Goal: Transaction & Acquisition: Purchase product/service

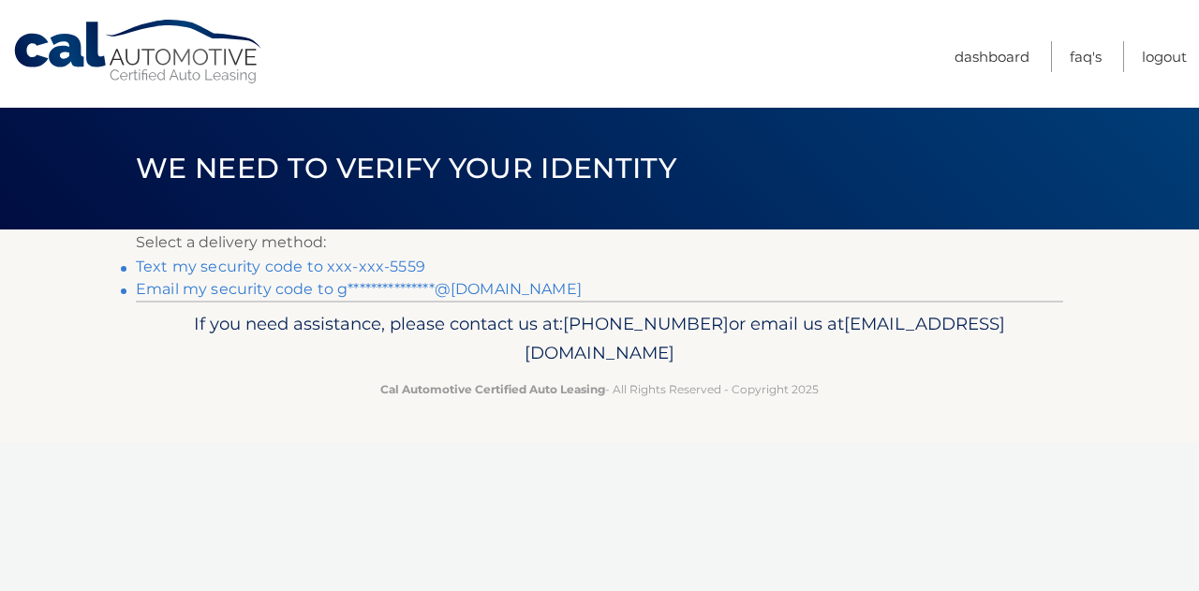
click at [395, 268] on link "Text my security code to xxx-xxx-5559" at bounding box center [280, 267] width 289 height 18
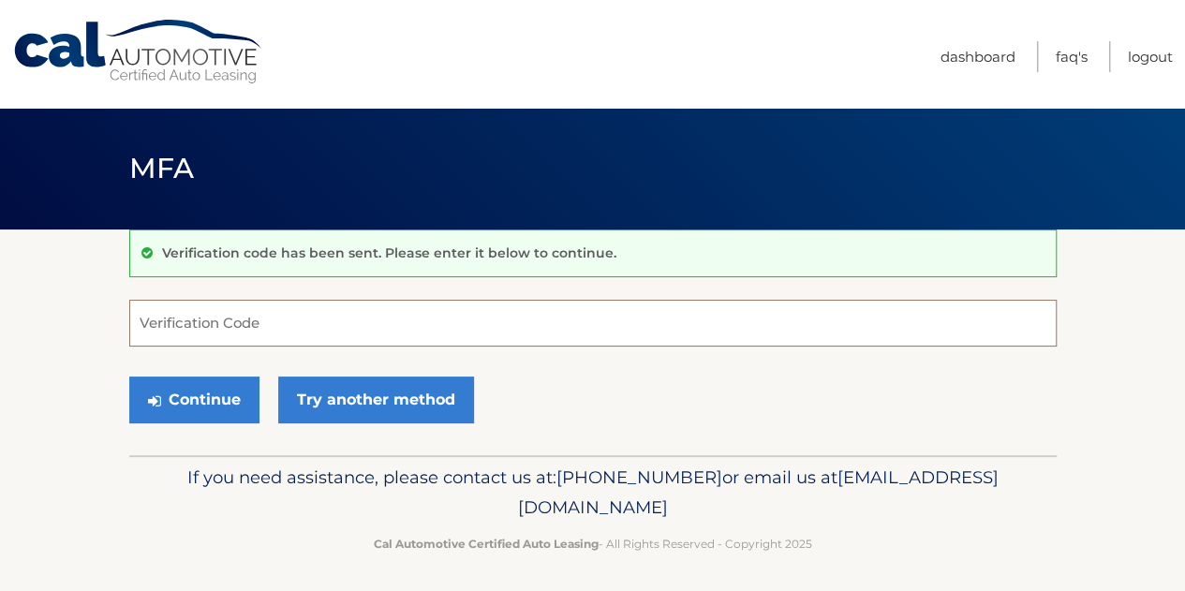
click at [341, 331] on input "Verification Code" at bounding box center [592, 323] width 927 height 47
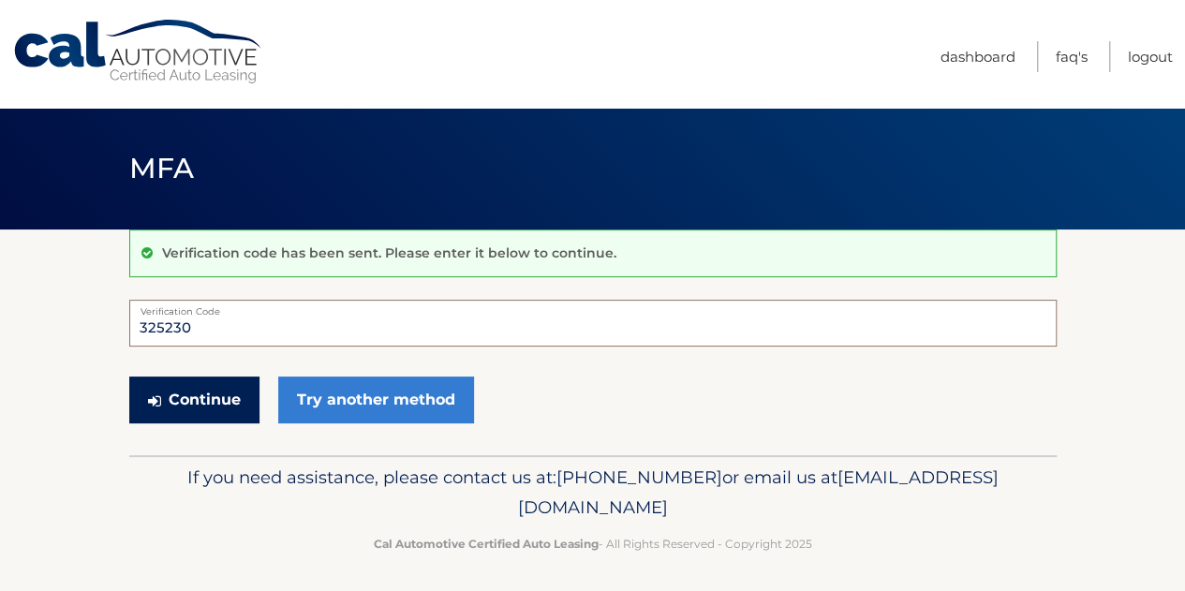
type input "325230"
click at [229, 395] on button "Continue" at bounding box center [194, 400] width 130 height 47
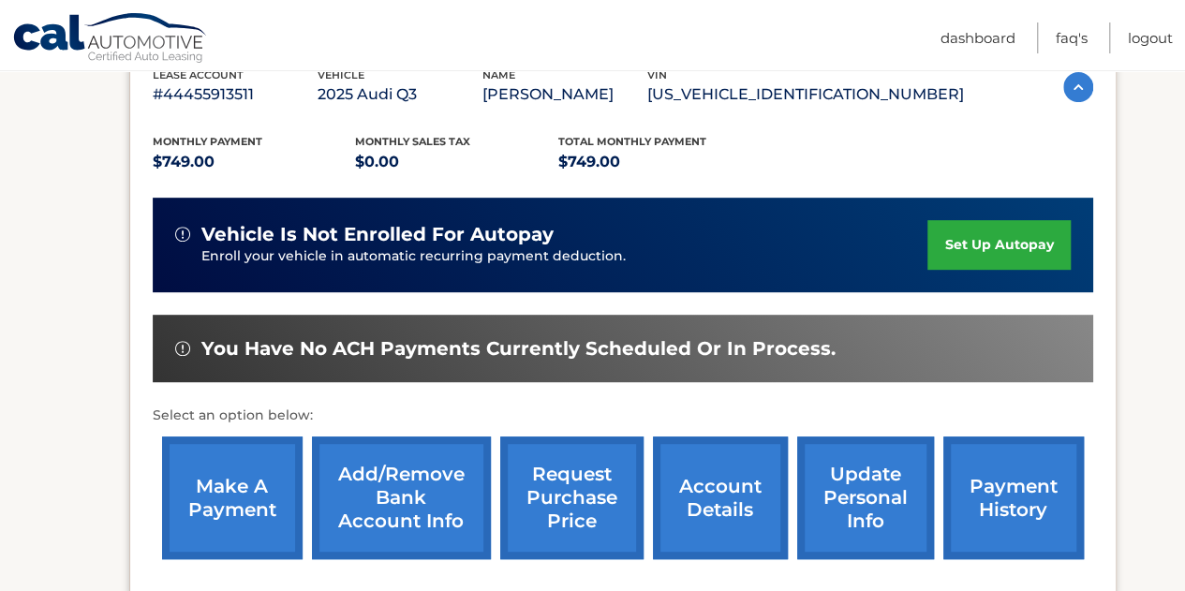
scroll to position [375, 0]
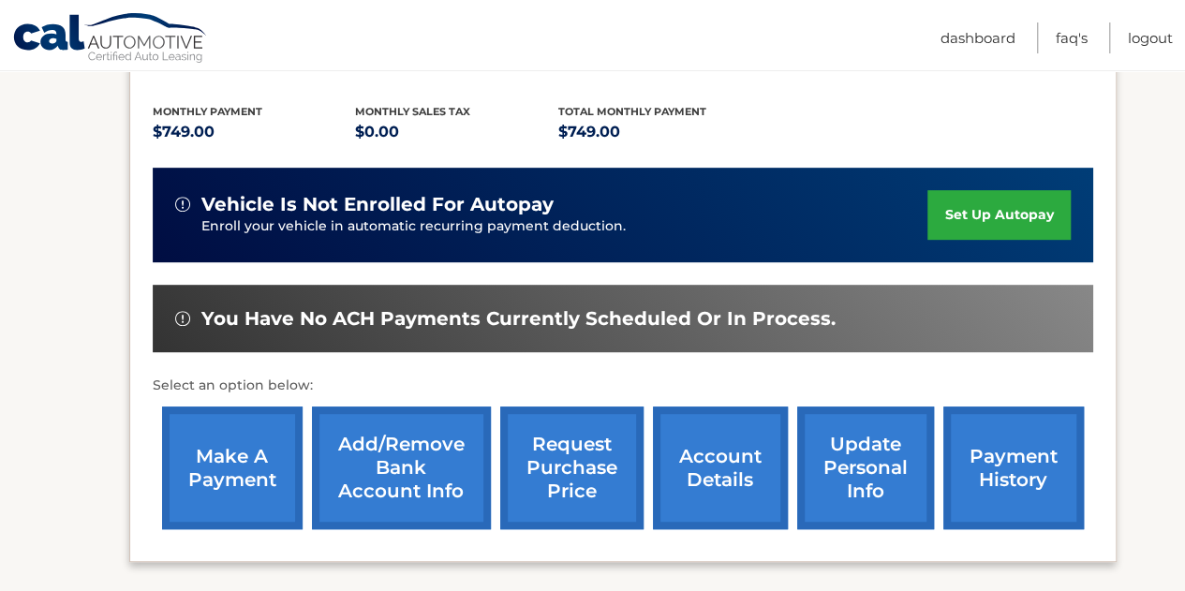
click at [214, 449] on link "make a payment" at bounding box center [232, 467] width 140 height 123
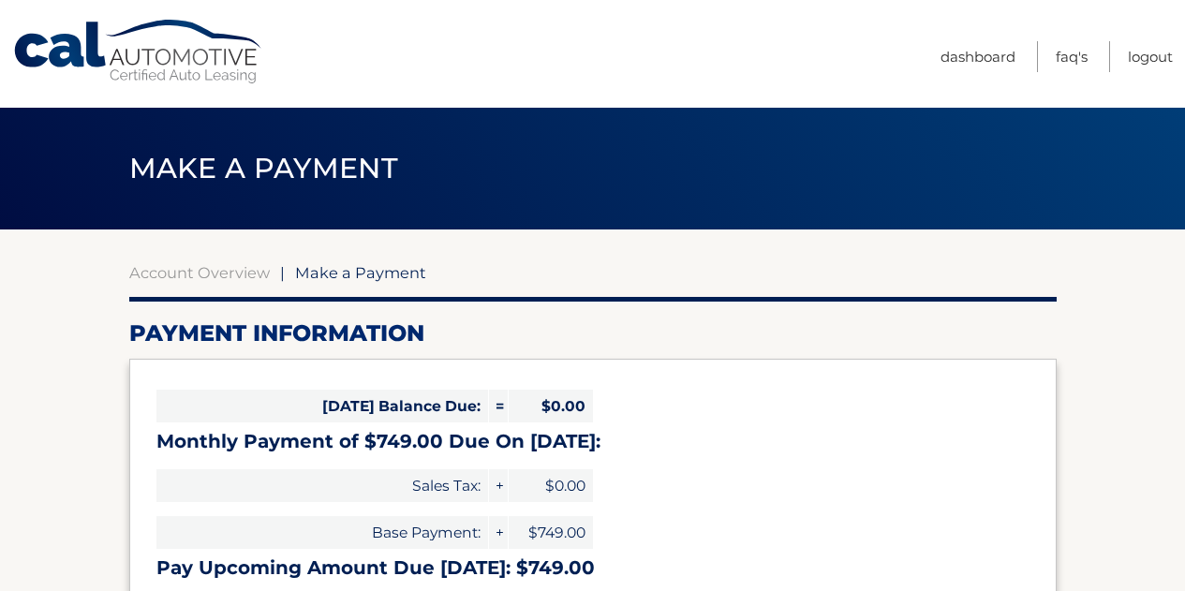
scroll to position [187, 0]
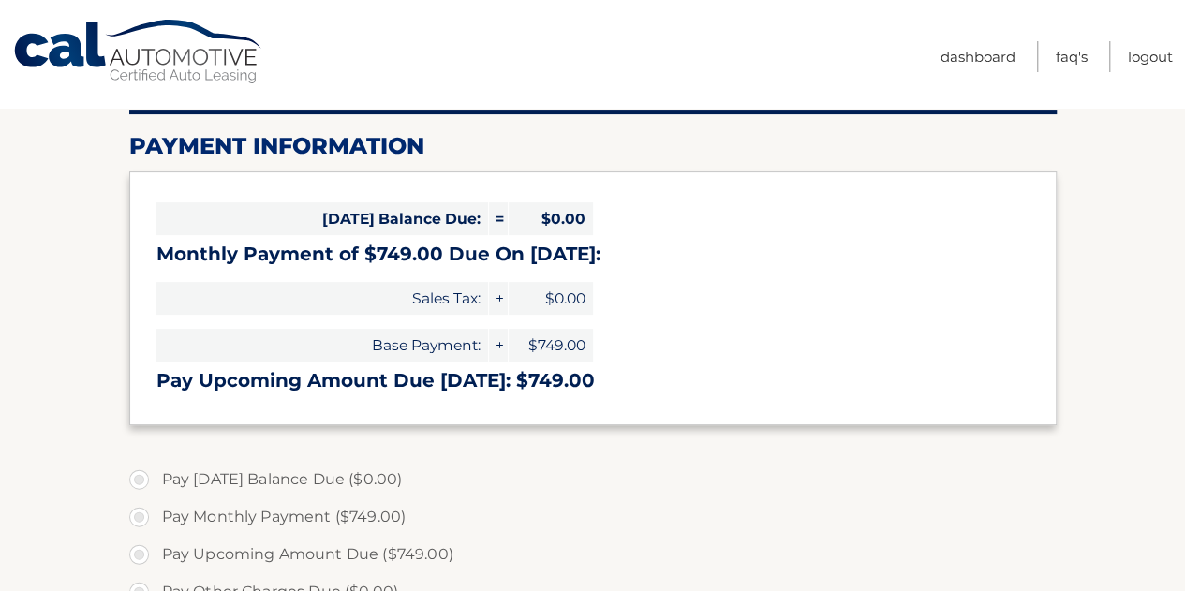
select select "N2Y1MTRmZTctYzlmYy00OGUyLTgxOWItODAzNWQzYTA0YTZh"
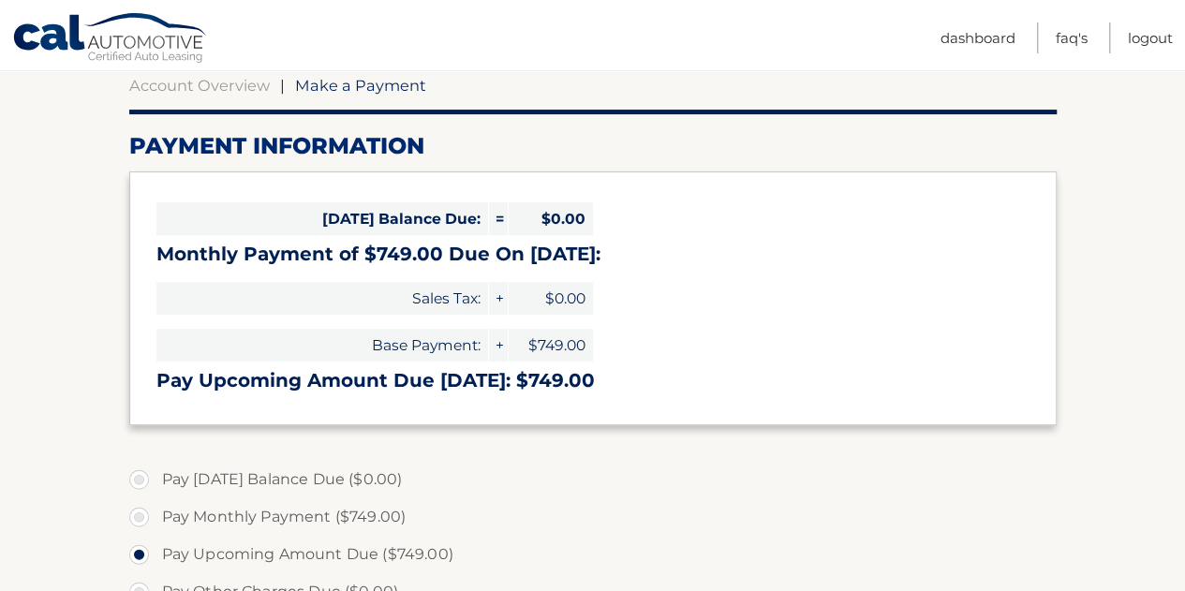
scroll to position [281, 0]
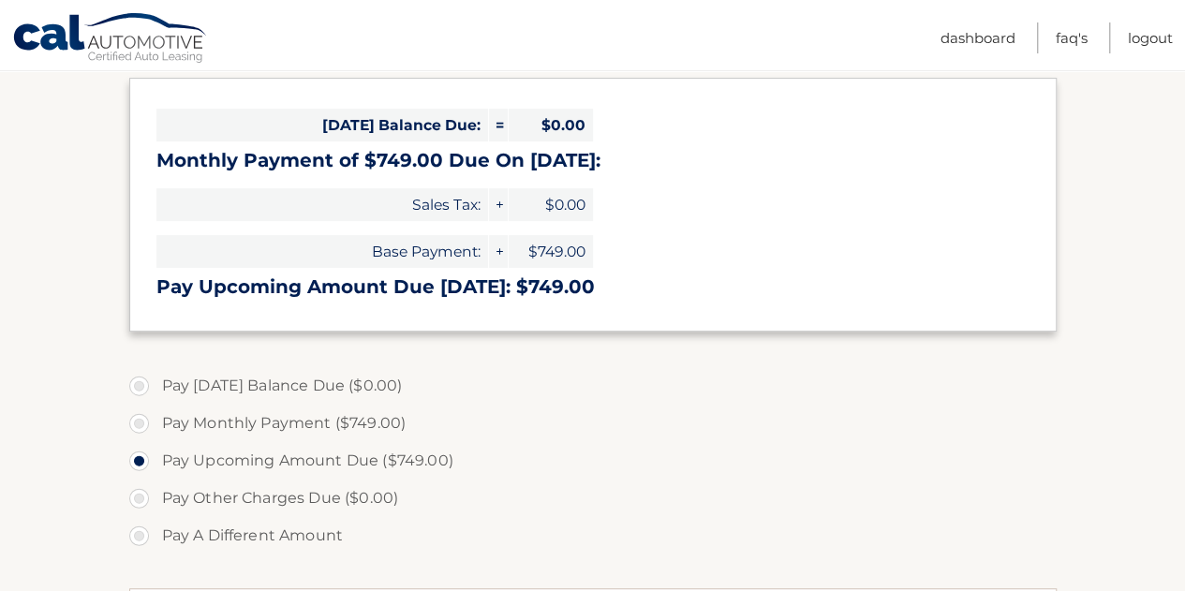
click at [136, 423] on label "Pay Monthly Payment ($749.00)" at bounding box center [592, 423] width 927 height 37
click at [137, 423] on input "Pay Monthly Payment ($749.00)" at bounding box center [146, 420] width 19 height 30
radio input "true"
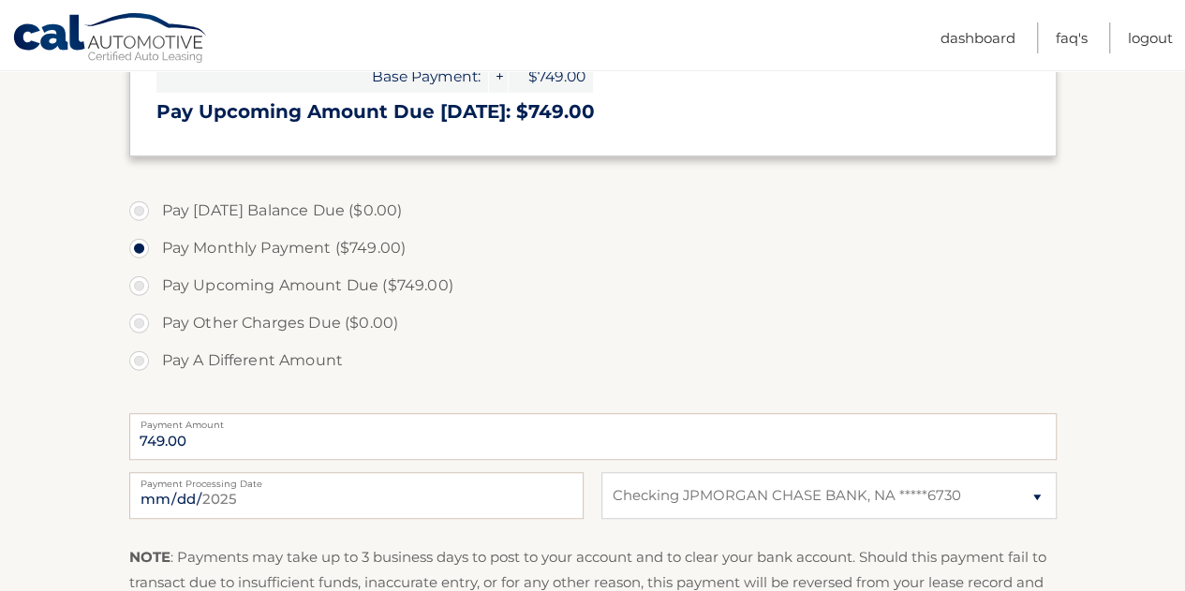
scroll to position [468, 0]
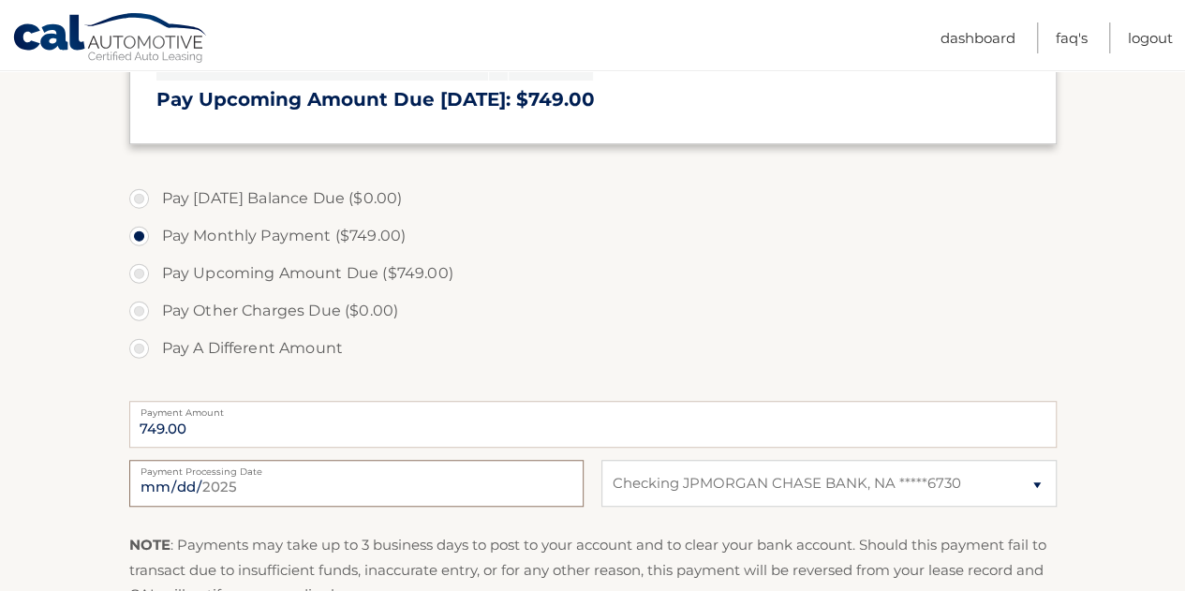
click at [354, 496] on input "2025-09-26" at bounding box center [356, 483] width 454 height 47
type input "2025-09-28"
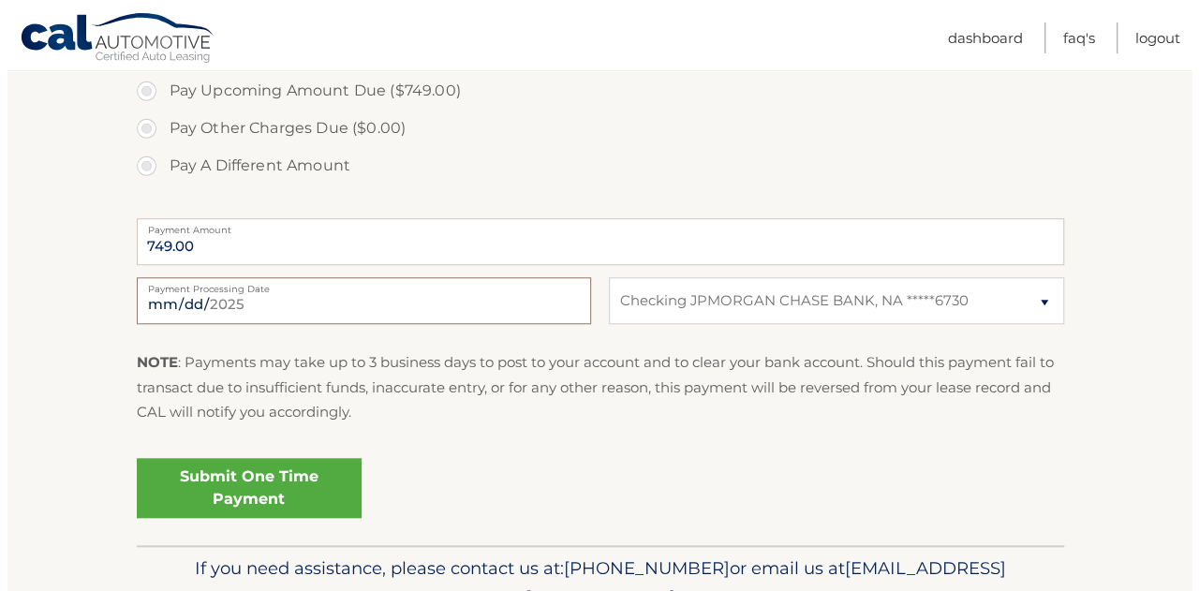
scroll to position [656, 0]
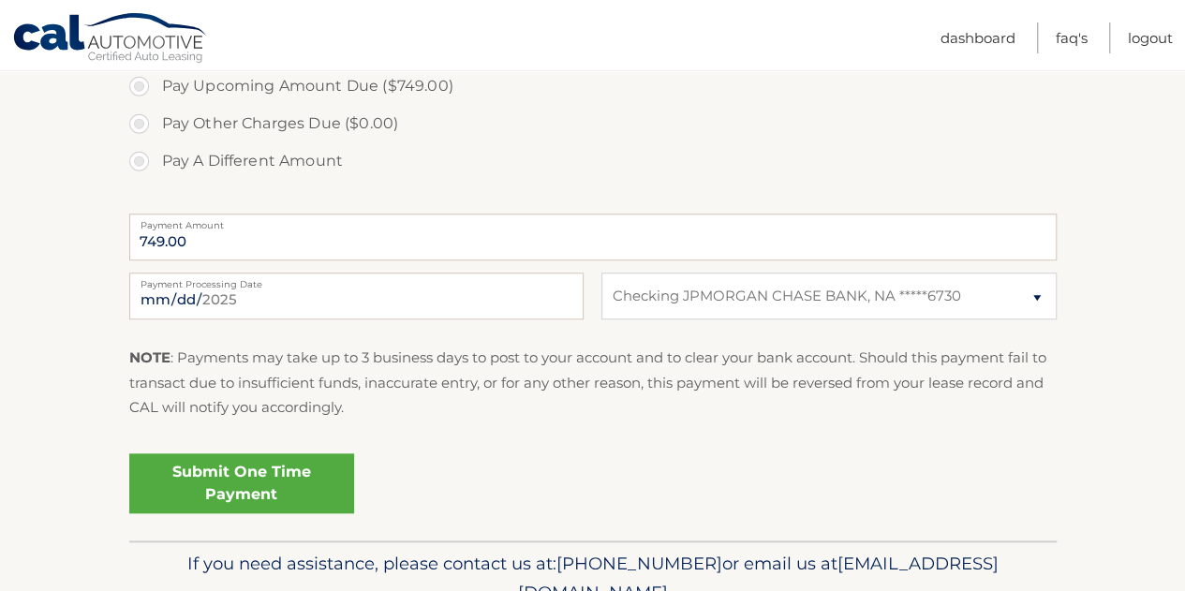
click at [313, 488] on link "Submit One Time Payment" at bounding box center [241, 483] width 225 height 60
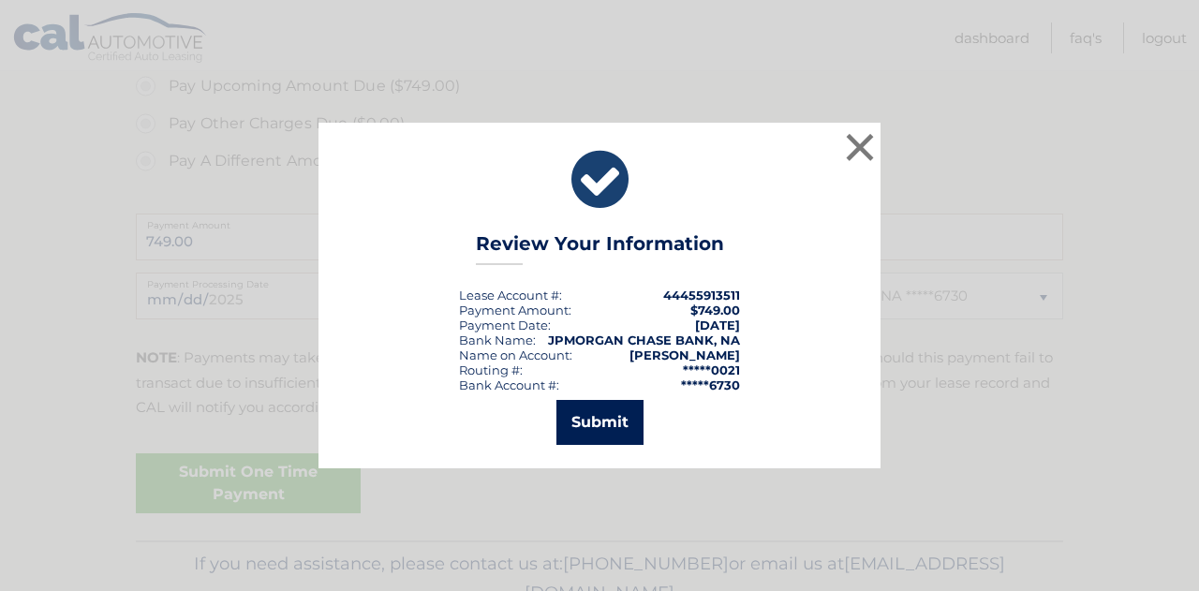
click at [583, 431] on button "Submit" at bounding box center [599, 422] width 87 height 45
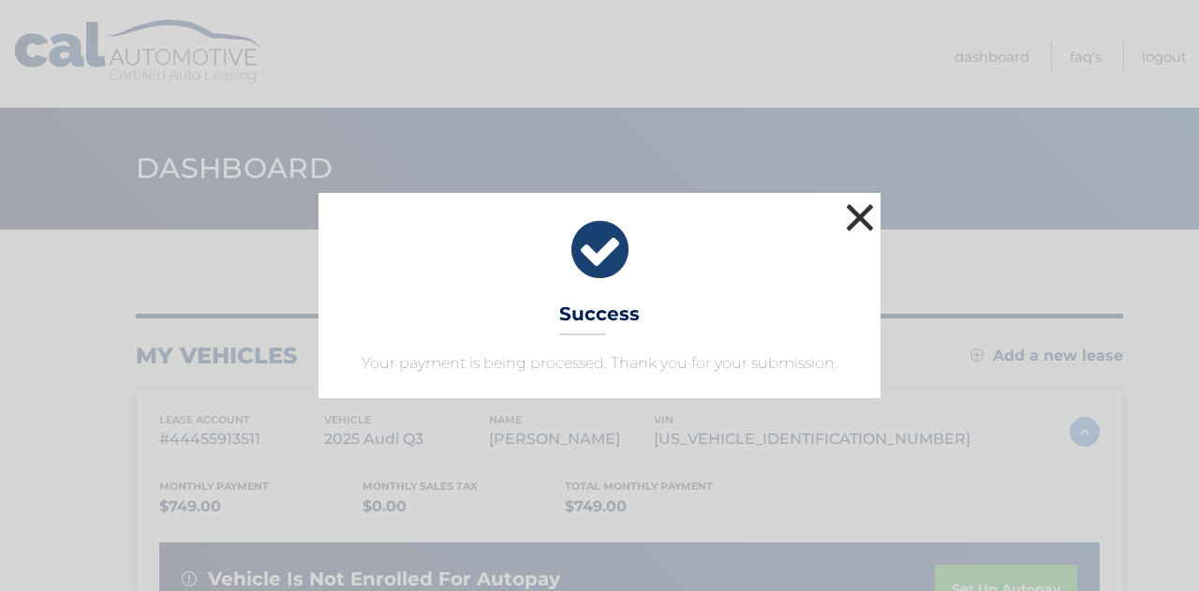
click at [853, 214] on button "×" at bounding box center [859, 217] width 37 height 37
